Goal: Task Accomplishment & Management: Use online tool/utility

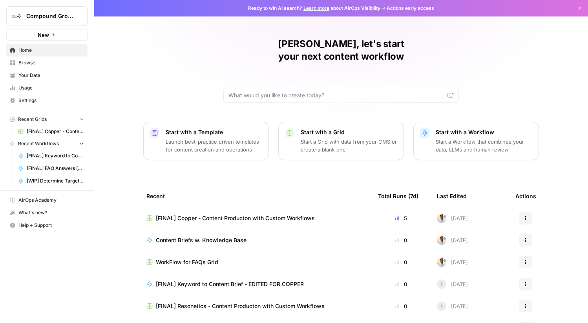
click at [44, 134] on span "[FINAL] Copper - Content Producton with Custom Workflows" at bounding box center [55, 131] width 57 height 7
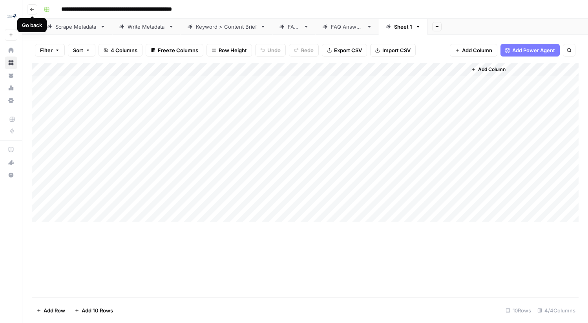
click at [33, 11] on icon "button" at bounding box center [32, 9] width 5 height 5
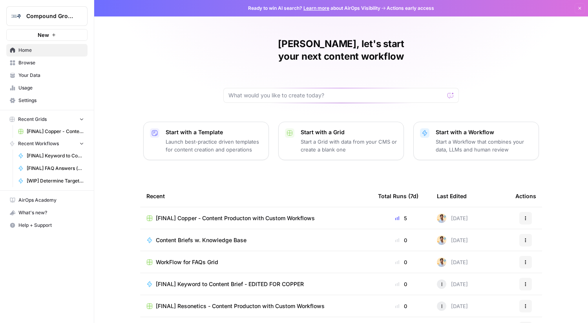
click at [45, 119] on span "Recent Grids" at bounding box center [32, 119] width 29 height 7
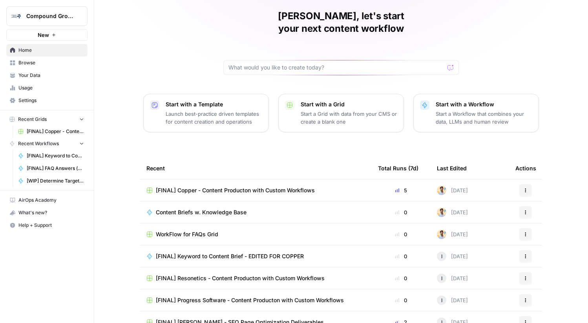
scroll to position [38, 0]
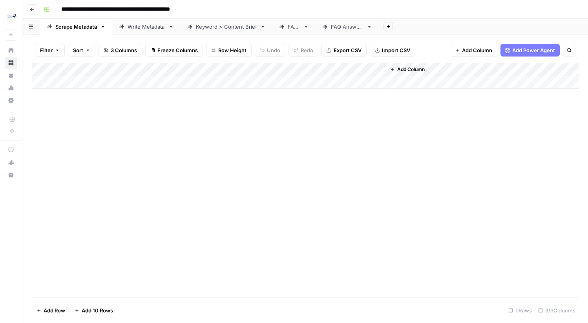
click at [298, 70] on div "Add Column" at bounding box center [305, 76] width 547 height 26
click at [216, 29] on div "Keyword > Content Brief" at bounding box center [226, 27] width 61 height 8
click at [274, 71] on div "Add Column" at bounding box center [305, 76] width 547 height 26
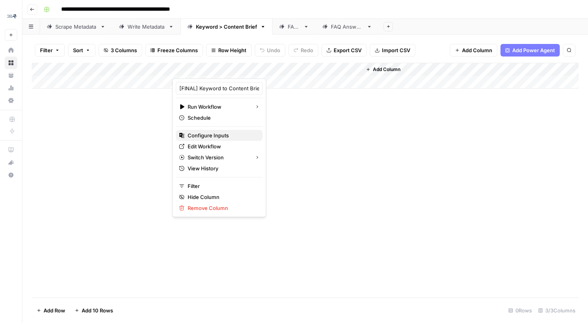
click at [218, 135] on span "Configure Inputs" at bounding box center [222, 136] width 69 height 8
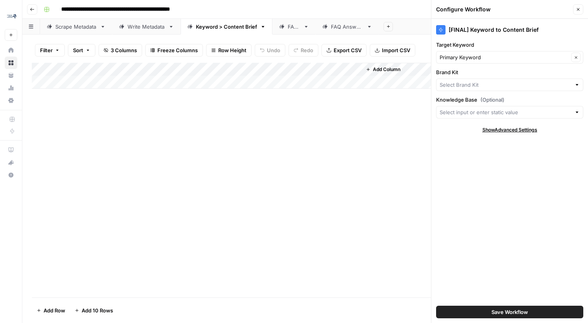
type input "MinIO"
click at [578, 11] on icon "button" at bounding box center [578, 9] width 5 height 5
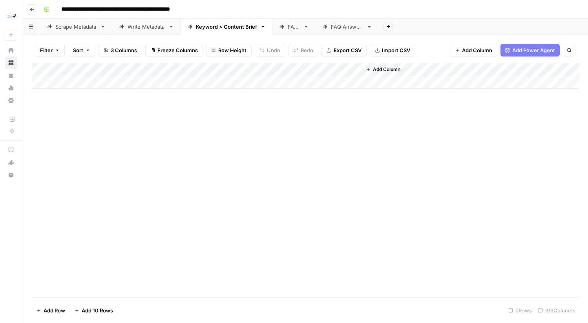
click at [273, 68] on div "Add Column" at bounding box center [305, 76] width 547 height 26
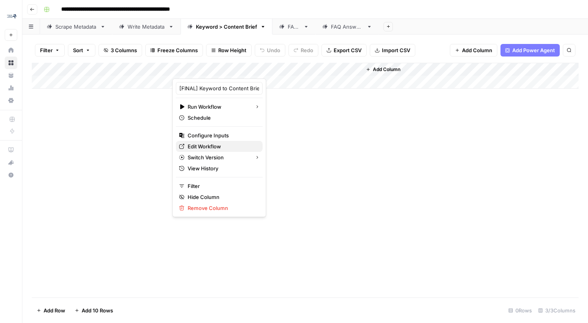
click at [218, 146] on span "Edit Workflow" at bounding box center [222, 147] width 69 height 8
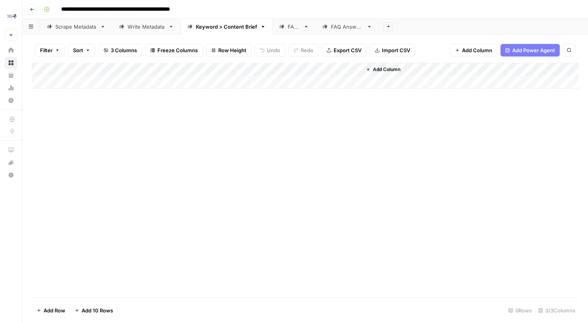
click at [128, 84] on div "Add Column" at bounding box center [305, 76] width 547 height 26
type textarea "**********"
click at [228, 115] on div "Add Column" at bounding box center [305, 180] width 547 height 235
click at [229, 80] on div "Add Column" at bounding box center [305, 82] width 547 height 39
click at [284, 81] on div "Add Column" at bounding box center [305, 82] width 547 height 39
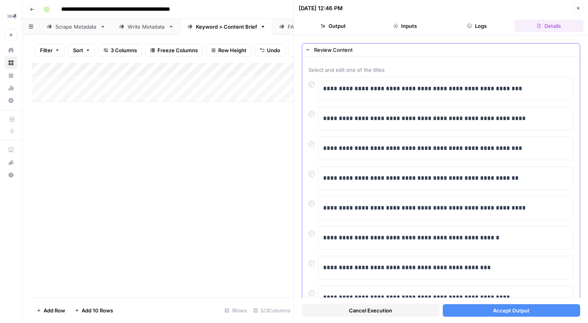
scroll to position [26, 0]
